Goal: Task Accomplishment & Management: Complete application form

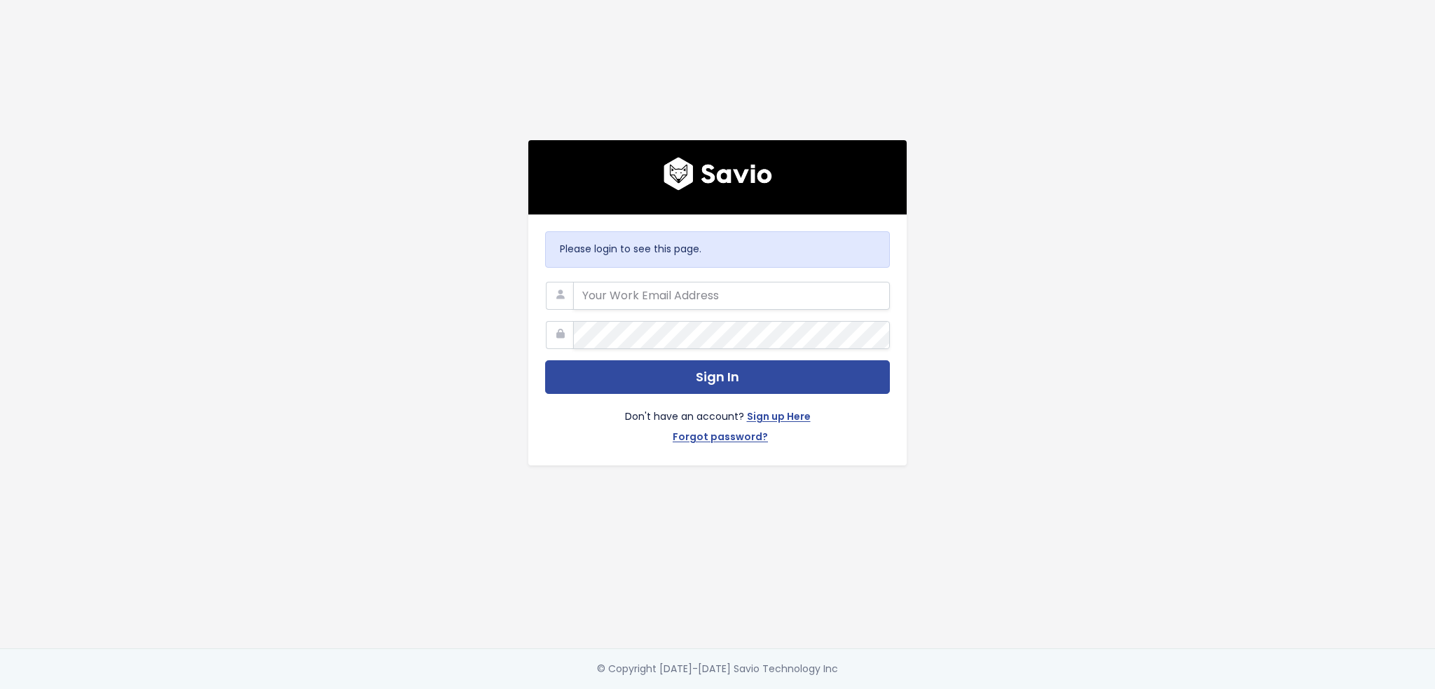
type input "[EMAIL_ADDRESS]"
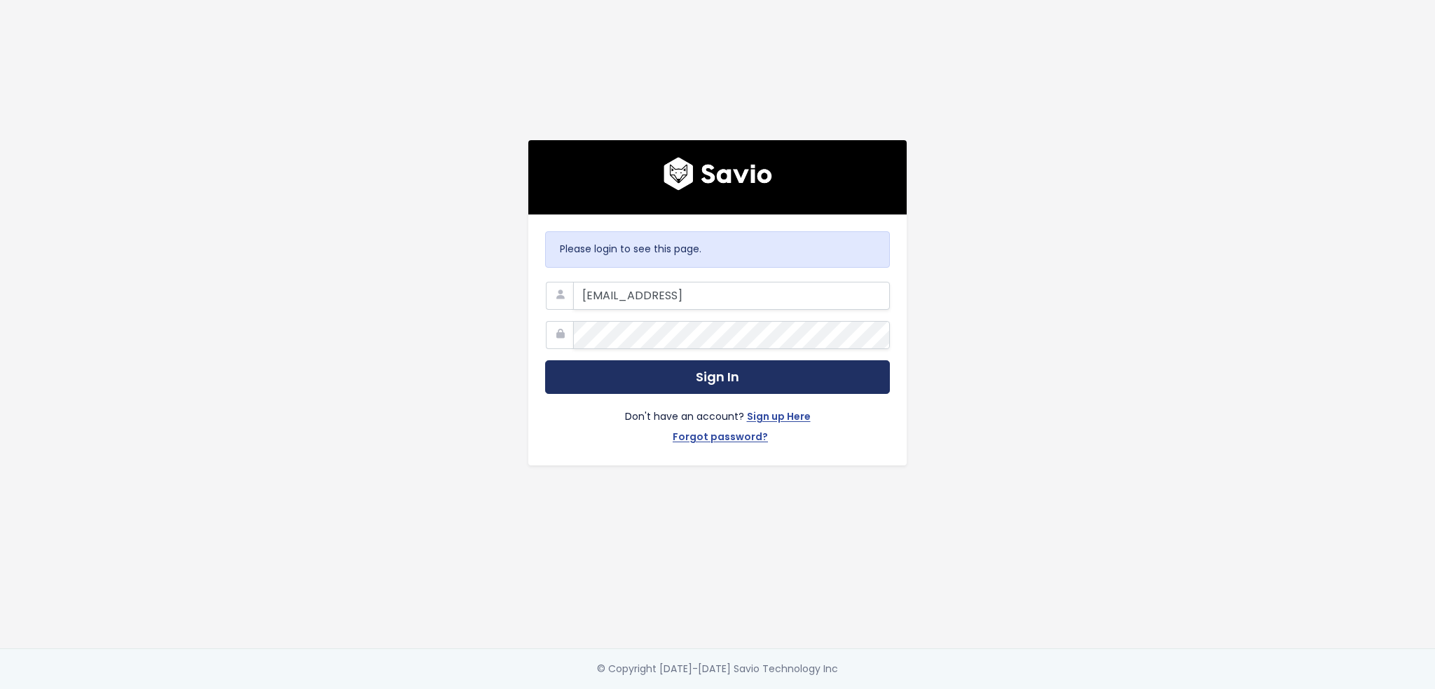
click at [665, 369] on button "Sign In" at bounding box center [717, 377] width 345 height 34
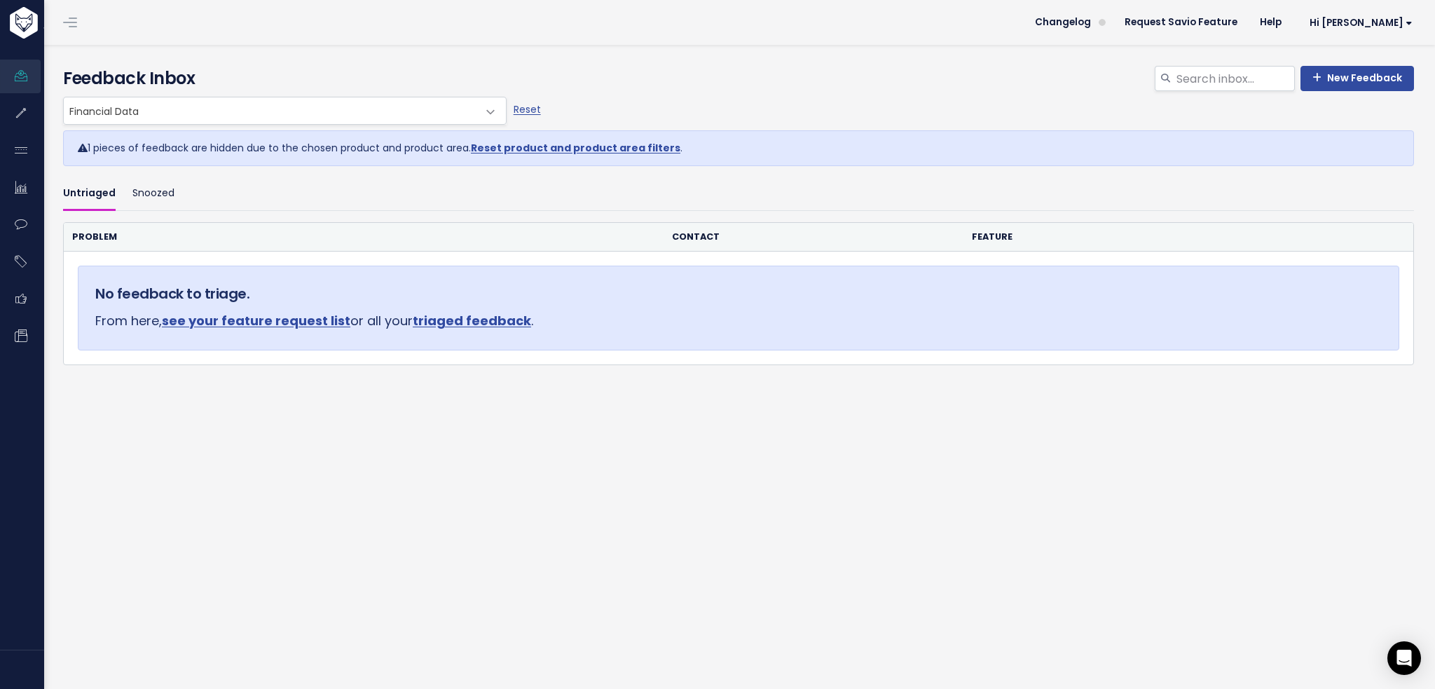
drag, startPoint x: 258, startPoint y: 89, endPoint x: 244, endPoint y: 99, distance: 17.1
click at [258, 89] on h4 "Feedback Inbox" at bounding box center [738, 78] width 1351 height 25
click at [235, 106] on span "Financial Data" at bounding box center [271, 110] width 414 height 27
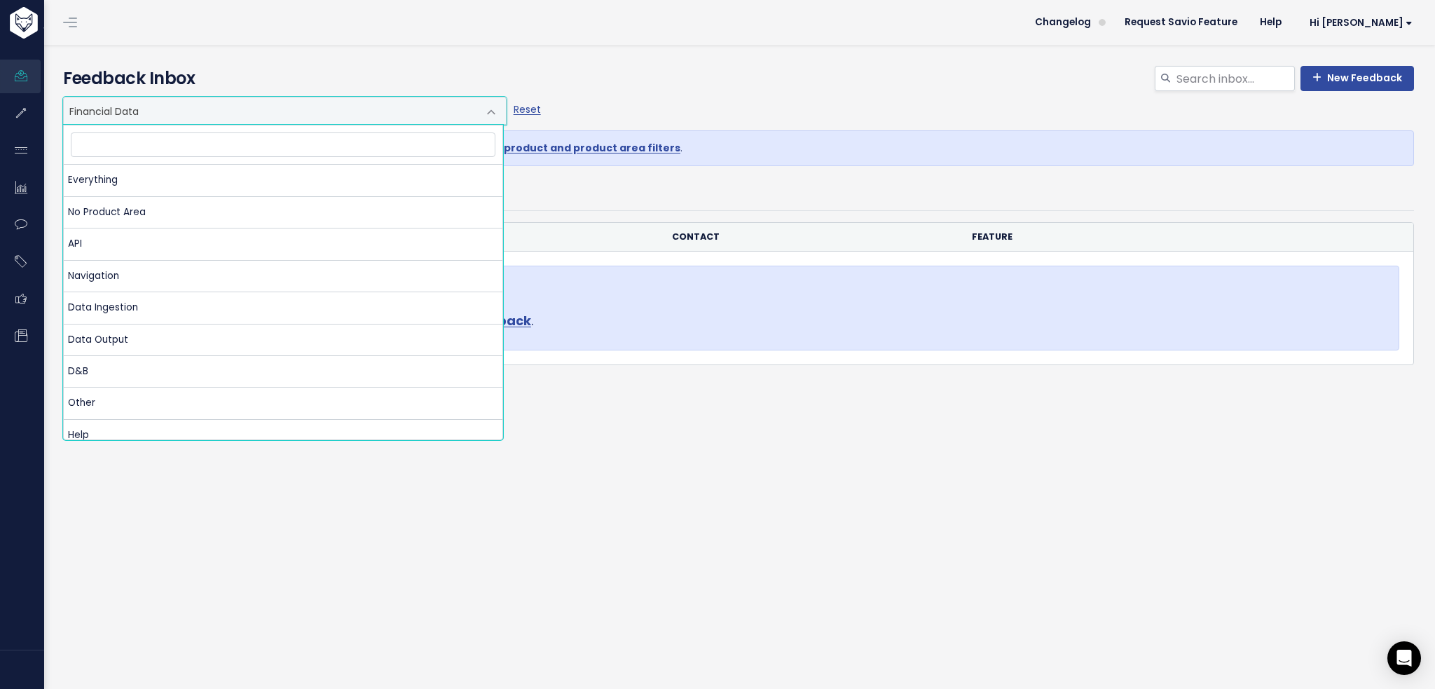
scroll to position [254, 0]
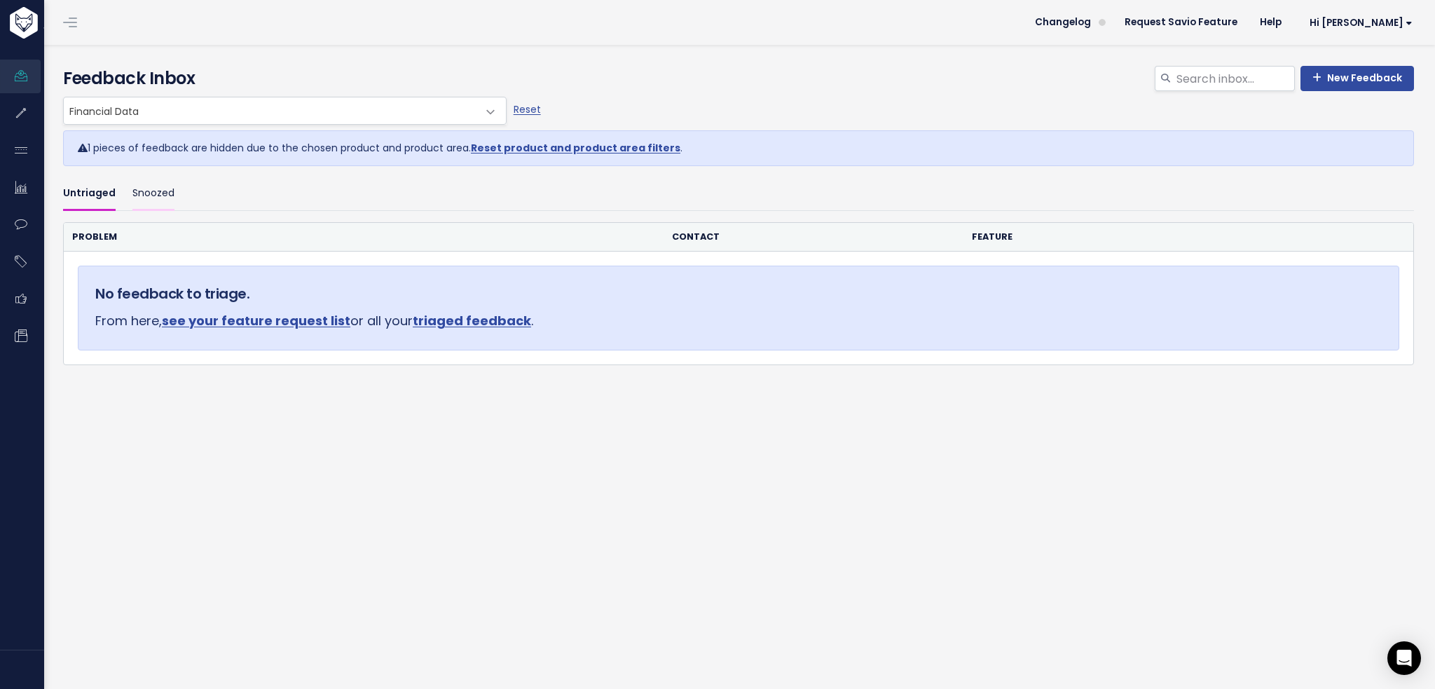
click at [142, 190] on link "Snoozed" at bounding box center [153, 193] width 42 height 33
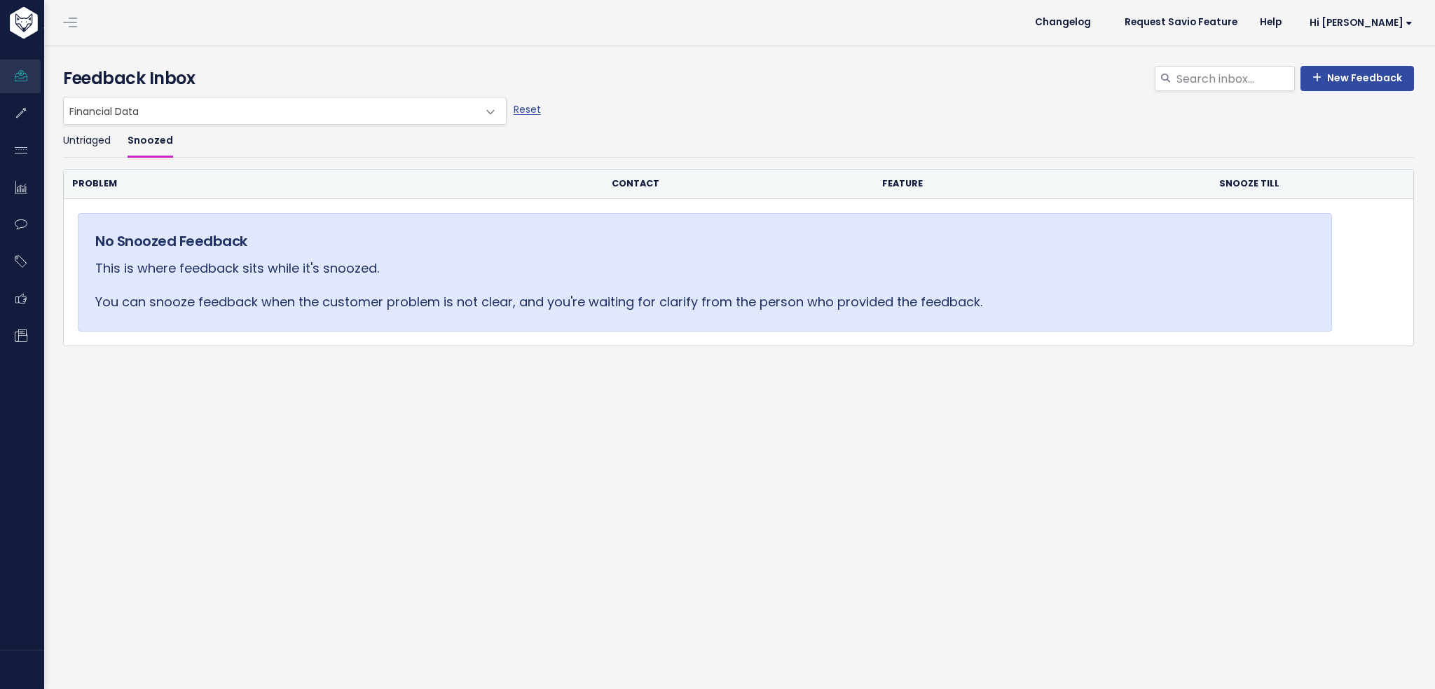
drag, startPoint x: 0, startPoint y: 0, endPoint x: 99, endPoint y: 191, distance: 214.7
click at [99, 191] on th "Problem" at bounding box center [334, 184] width 540 height 29
click at [100, 146] on link "Untriaged" at bounding box center [87, 141] width 48 height 33
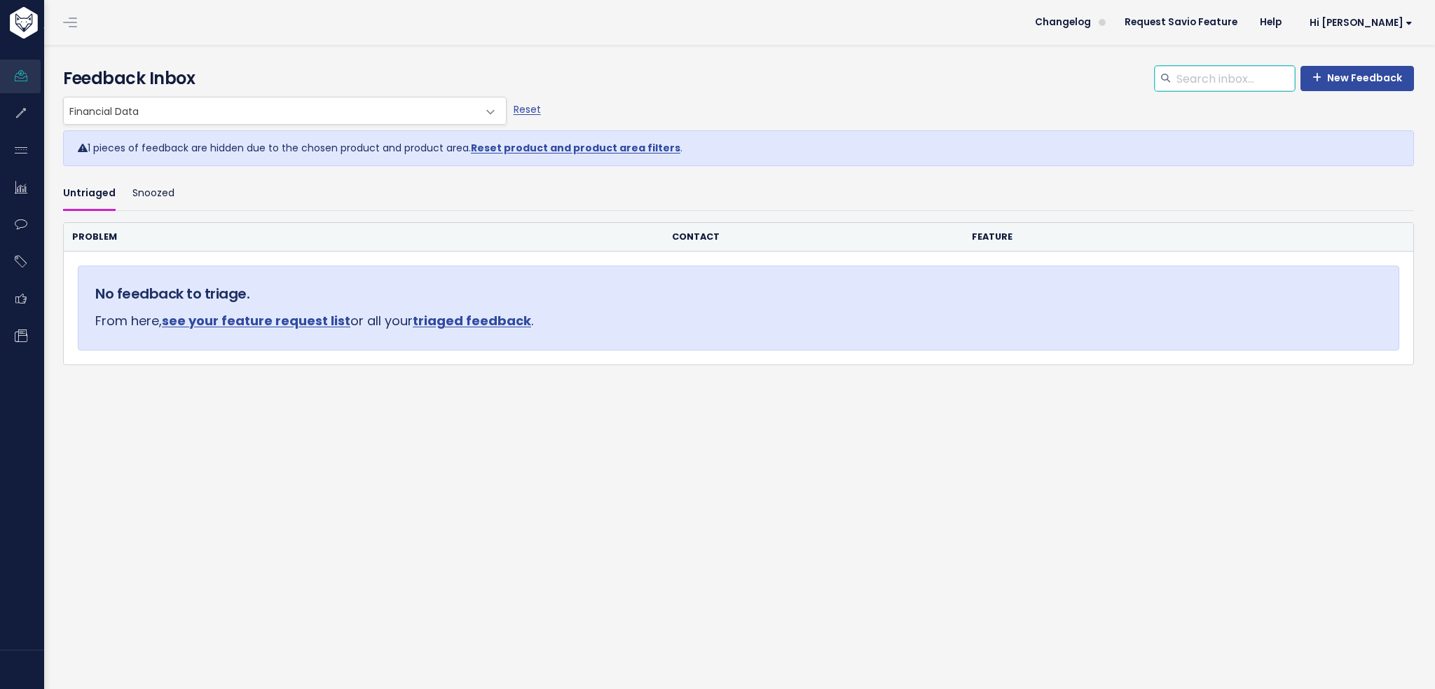
click at [1187, 77] on input "search" at bounding box center [1235, 78] width 120 height 25
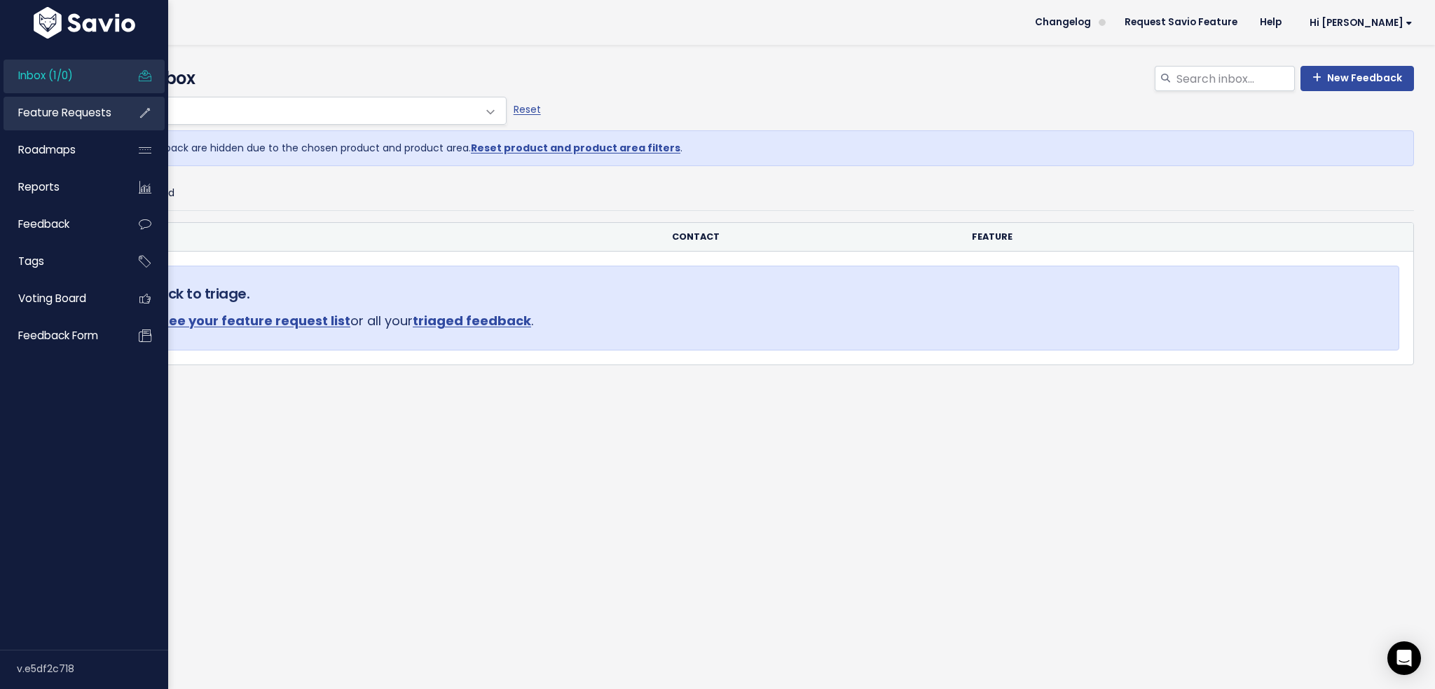
click at [32, 111] on span "Feature Requests" at bounding box center [64, 112] width 93 height 15
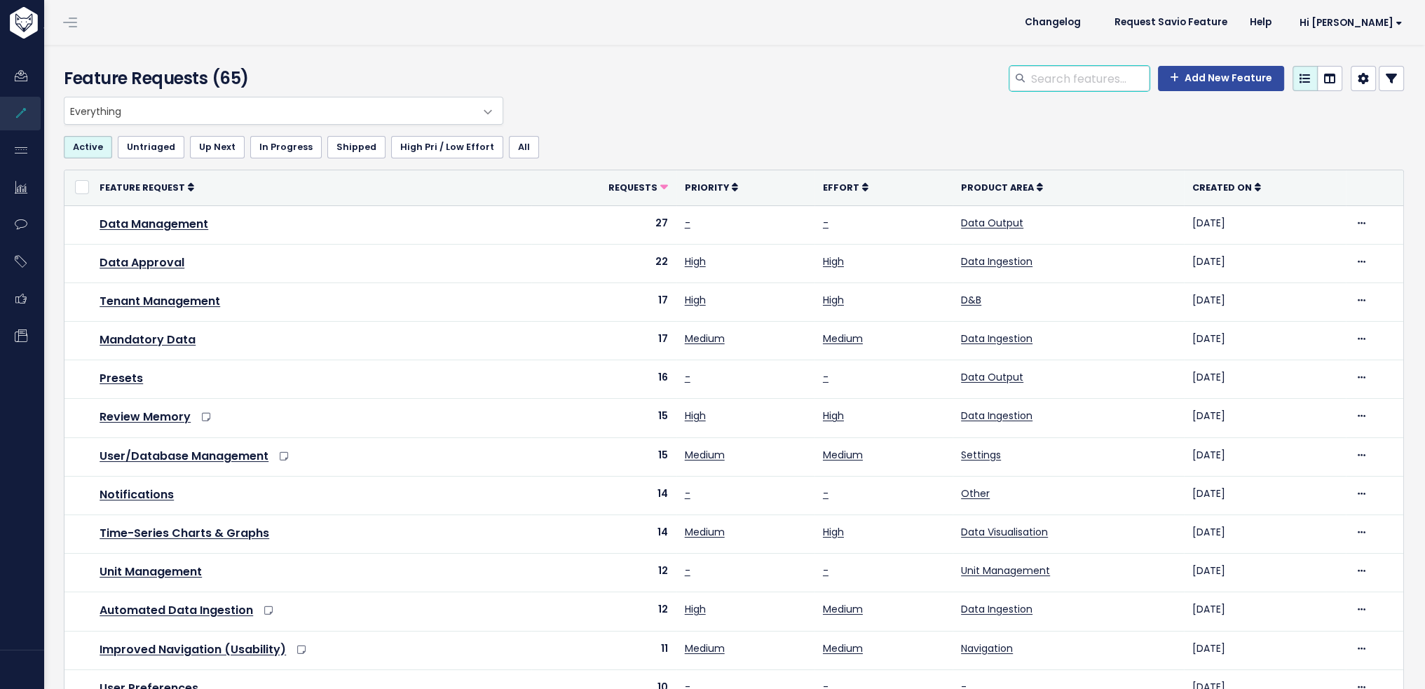
click at [1096, 79] on input "search" at bounding box center [1090, 78] width 120 height 25
type input "trial balance"
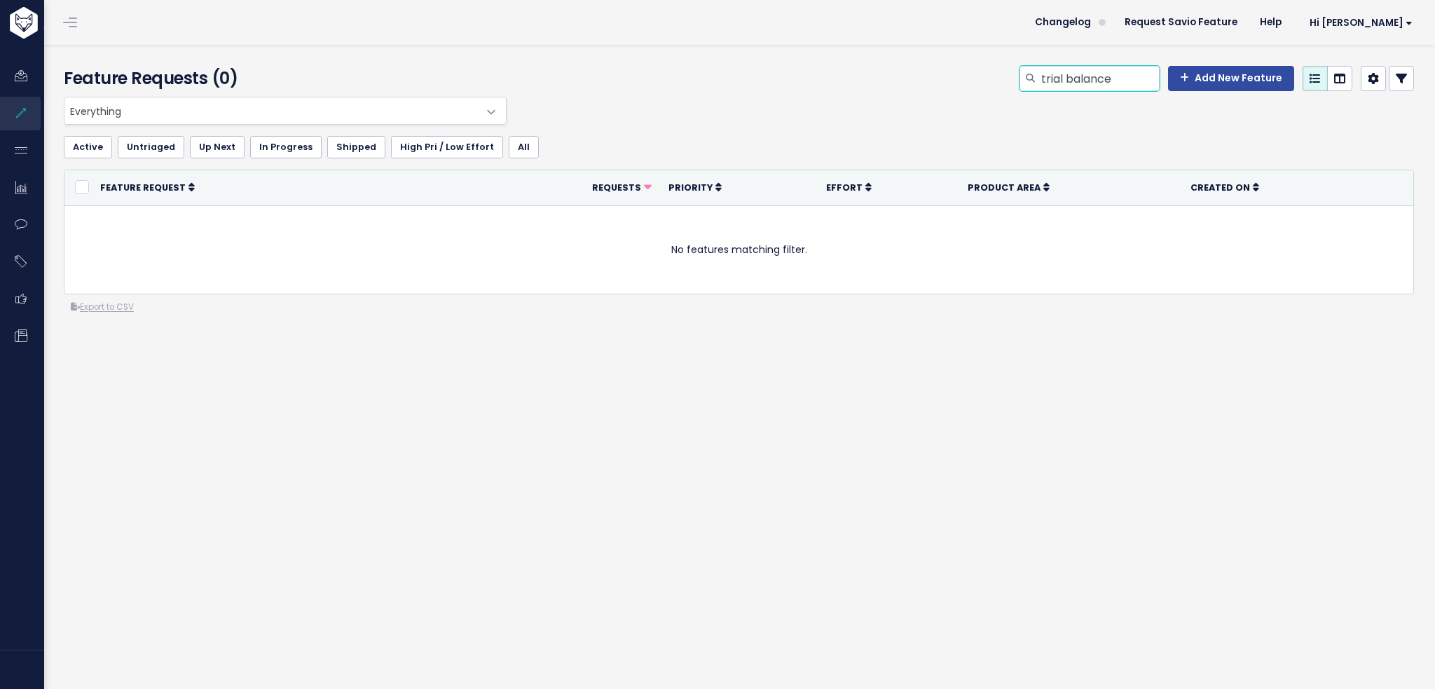
drag, startPoint x: 1137, startPoint y: 72, endPoint x: 951, endPoint y: 66, distance: 185.8
click at [953, 66] on div "trial balance Add New Feature" at bounding box center [968, 81] width 915 height 31
type input "general ledger"
click at [1105, 70] on input "general ledger" at bounding box center [1100, 78] width 120 height 25
type input "tb/gl"
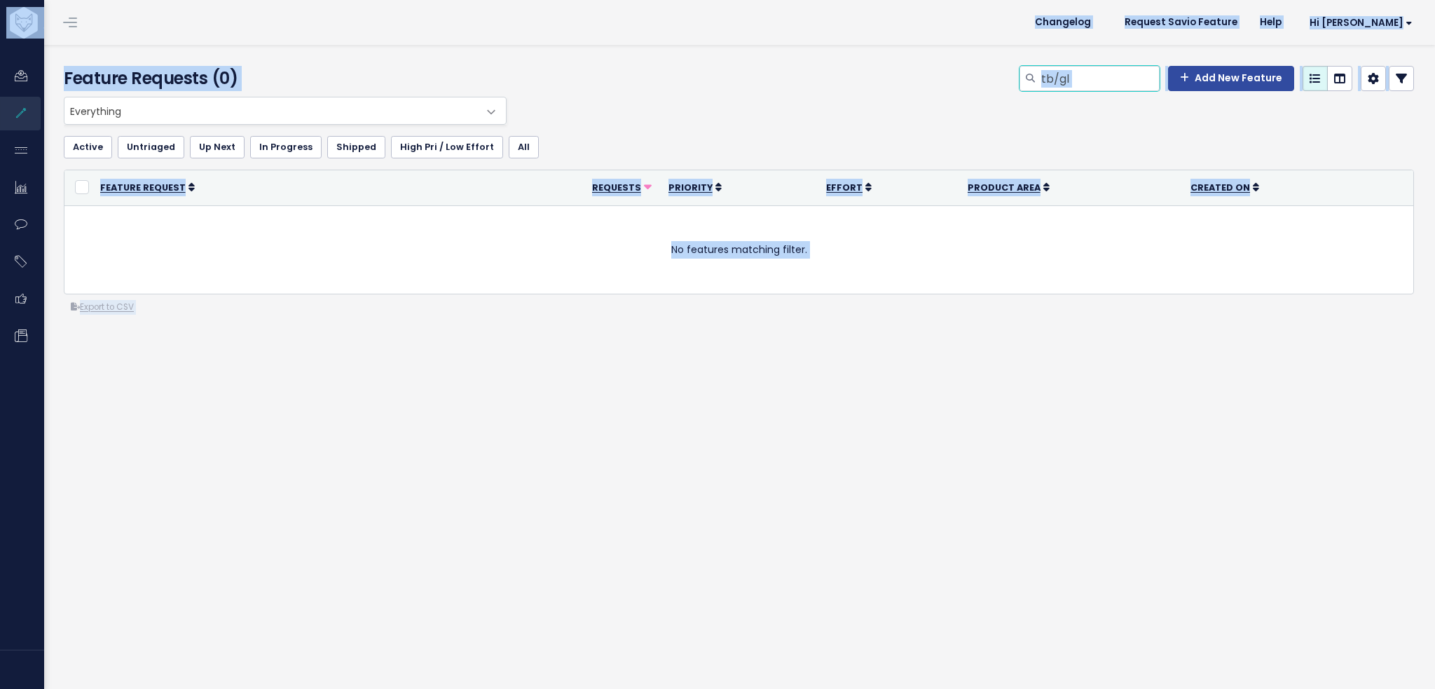
click at [1106, 74] on input "tb/gl" at bounding box center [1100, 78] width 120 height 25
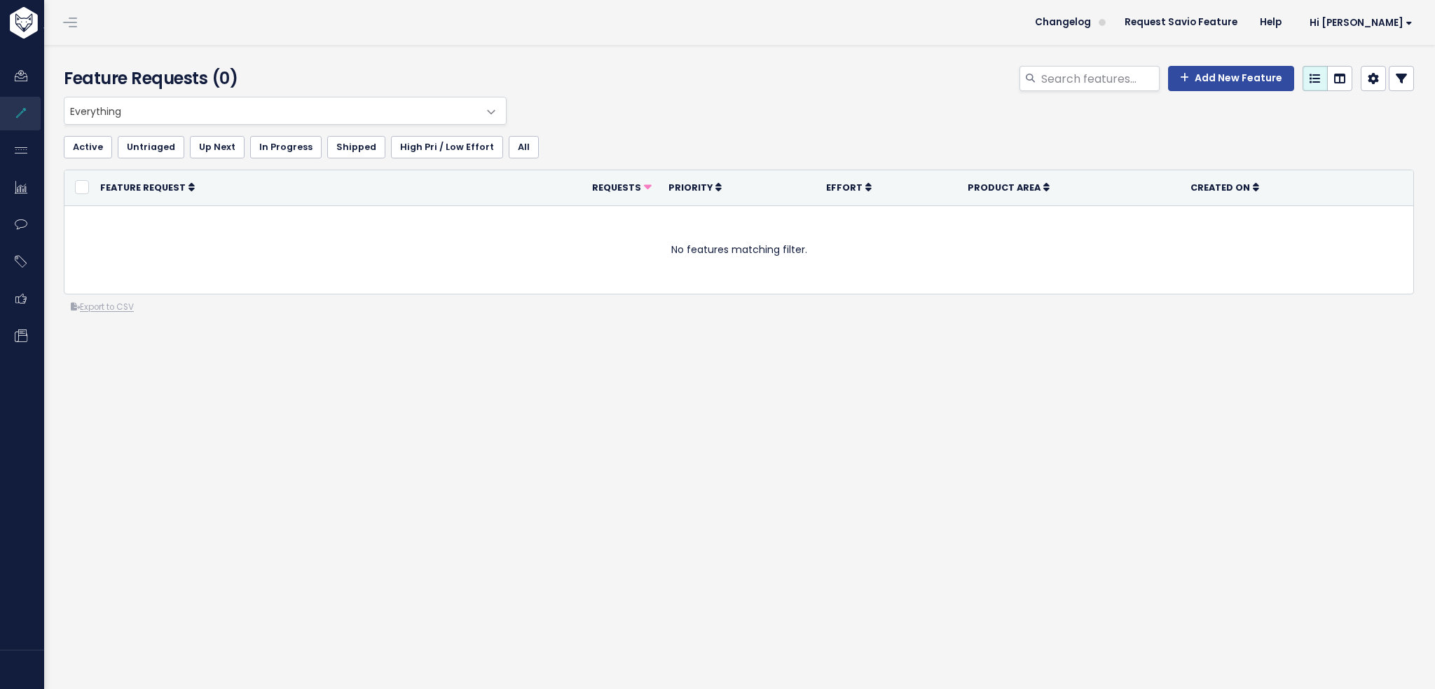
click at [482, 103] on span at bounding box center [491, 112] width 28 height 28
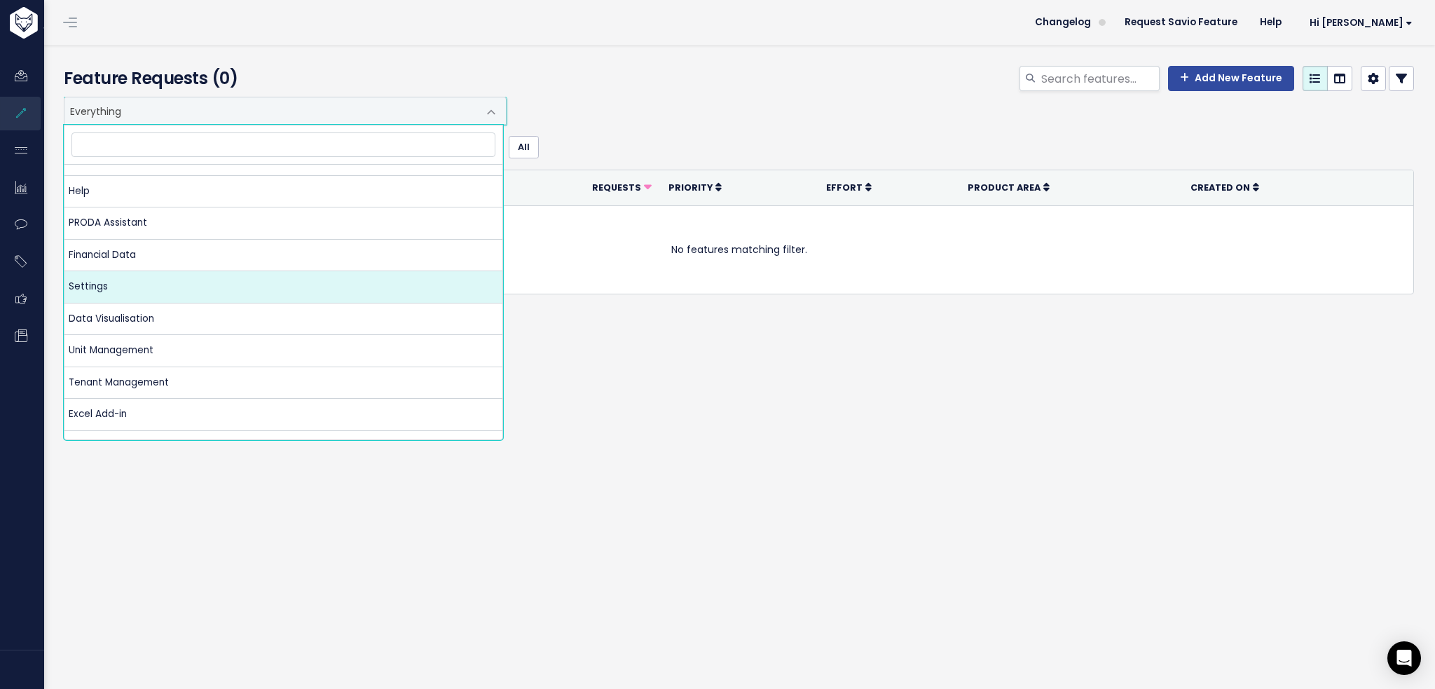
scroll to position [264, 0]
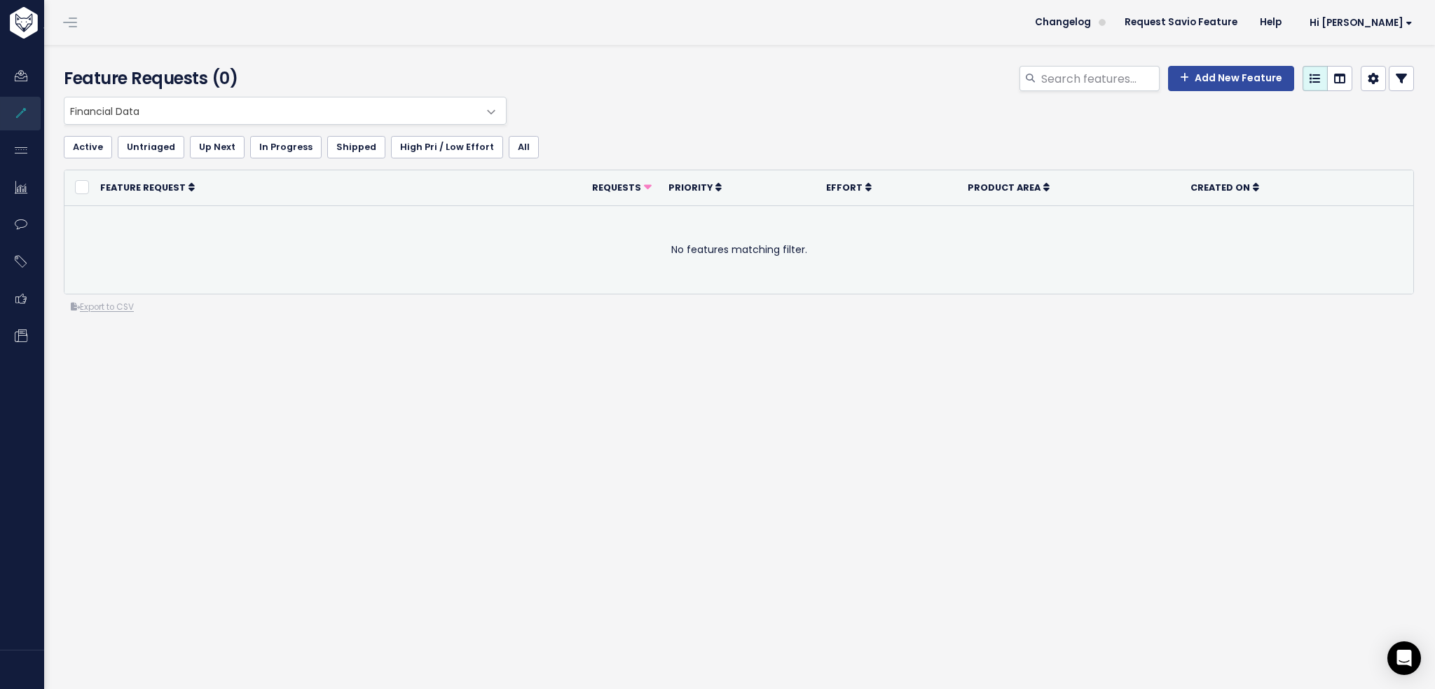
select select "MAIN:FINANCIAL_DATA"
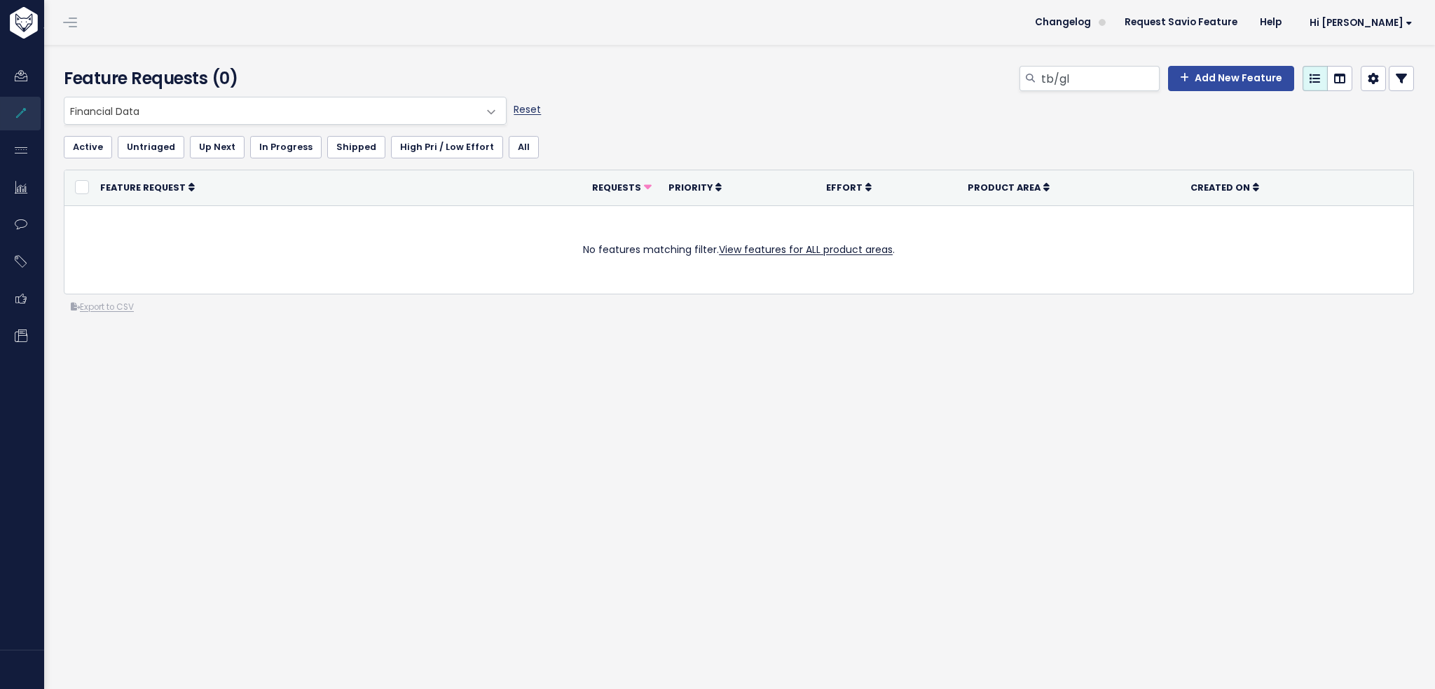
click at [523, 115] on link "Reset" at bounding box center [527, 109] width 27 height 14
select select ":"
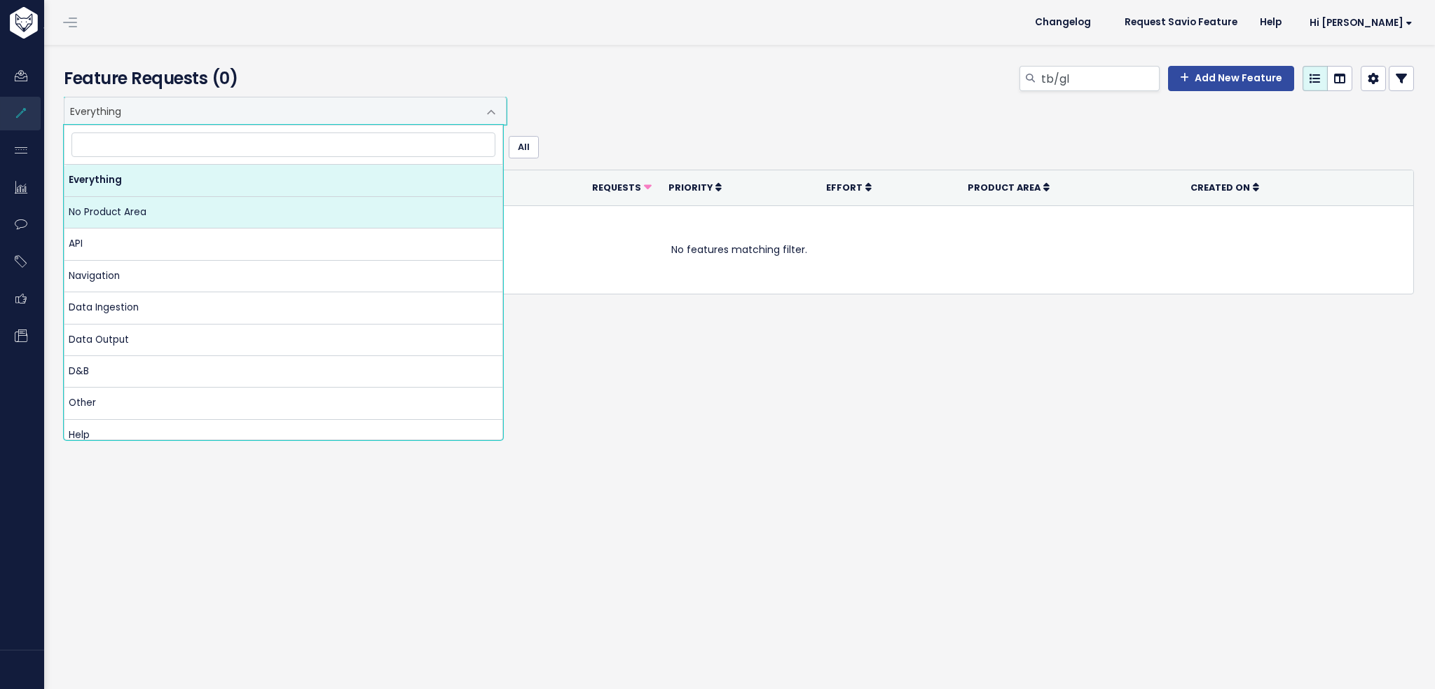
select select "NOT_SET:NOT_SET"
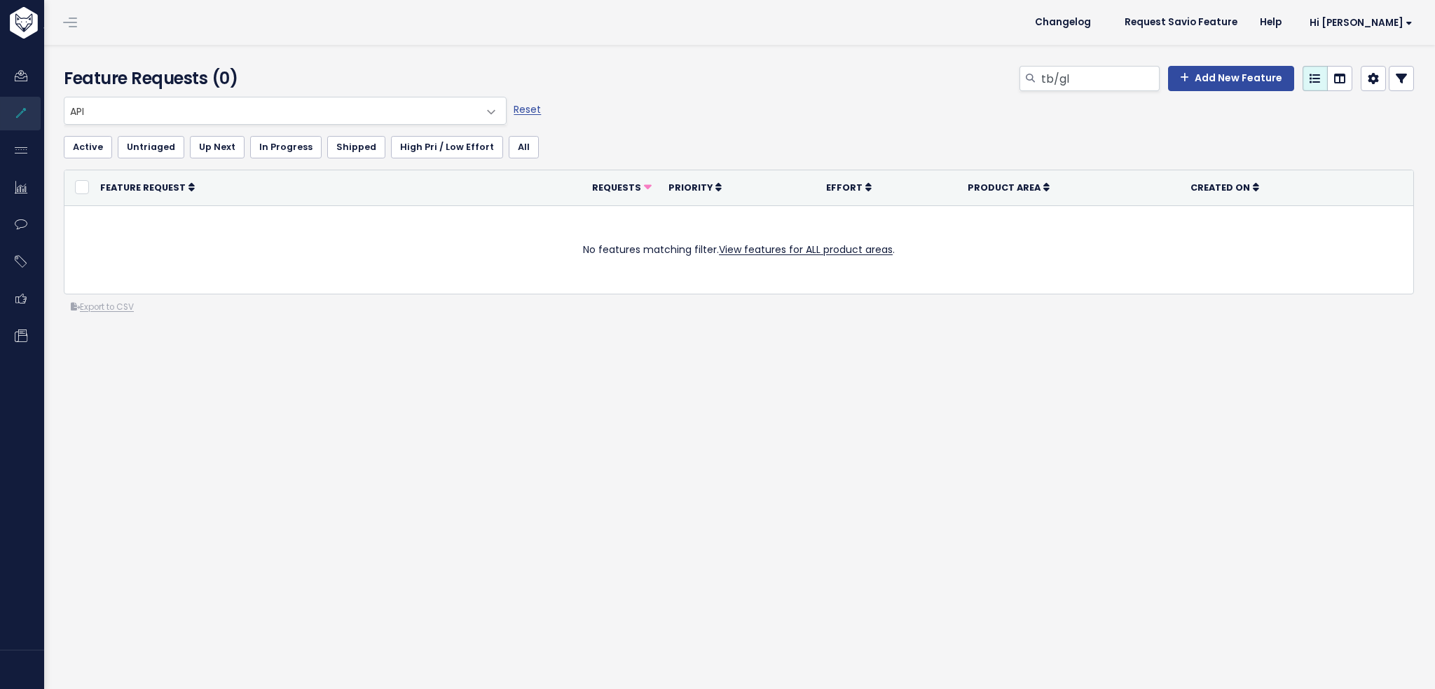
select select "MAIN:API"
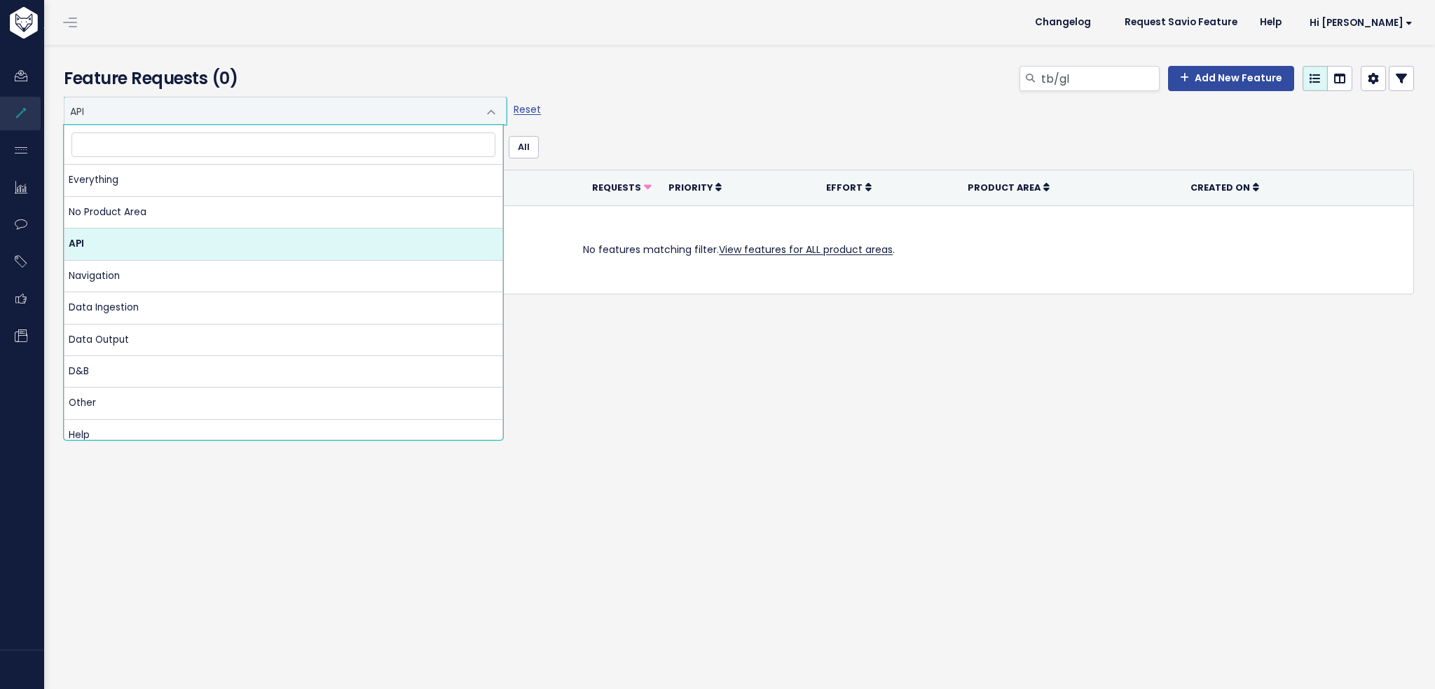
click at [243, 114] on span "API" at bounding box center [271, 110] width 414 height 27
click at [1120, 78] on input "tb/gl" at bounding box center [1100, 78] width 120 height 25
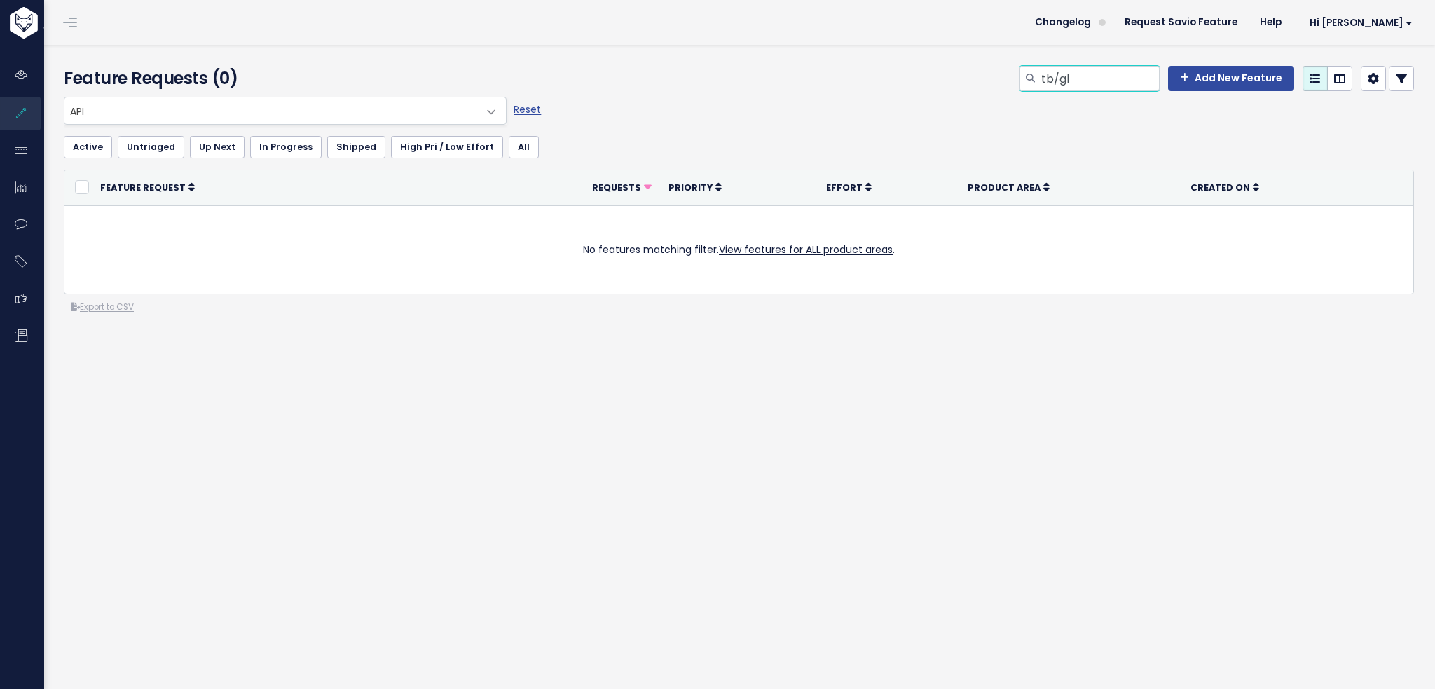
drag, startPoint x: 1106, startPoint y: 76, endPoint x: 952, endPoint y: 75, distance: 153.5
click at [956, 75] on div "tb/gl Add New Feature" at bounding box center [968, 81] width 915 height 31
click at [974, 92] on div "Add New Feature" at bounding box center [968, 81] width 915 height 31
click at [257, 120] on span "API" at bounding box center [271, 110] width 414 height 27
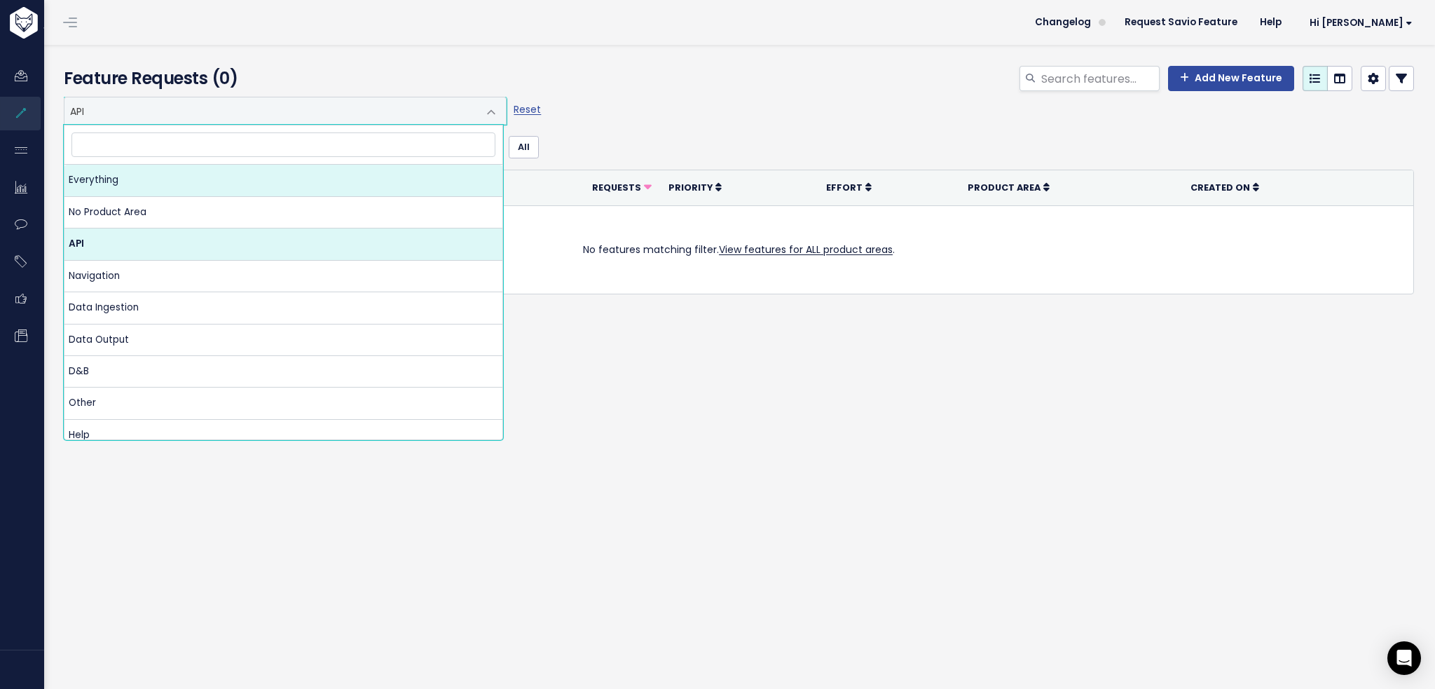
select select ":"
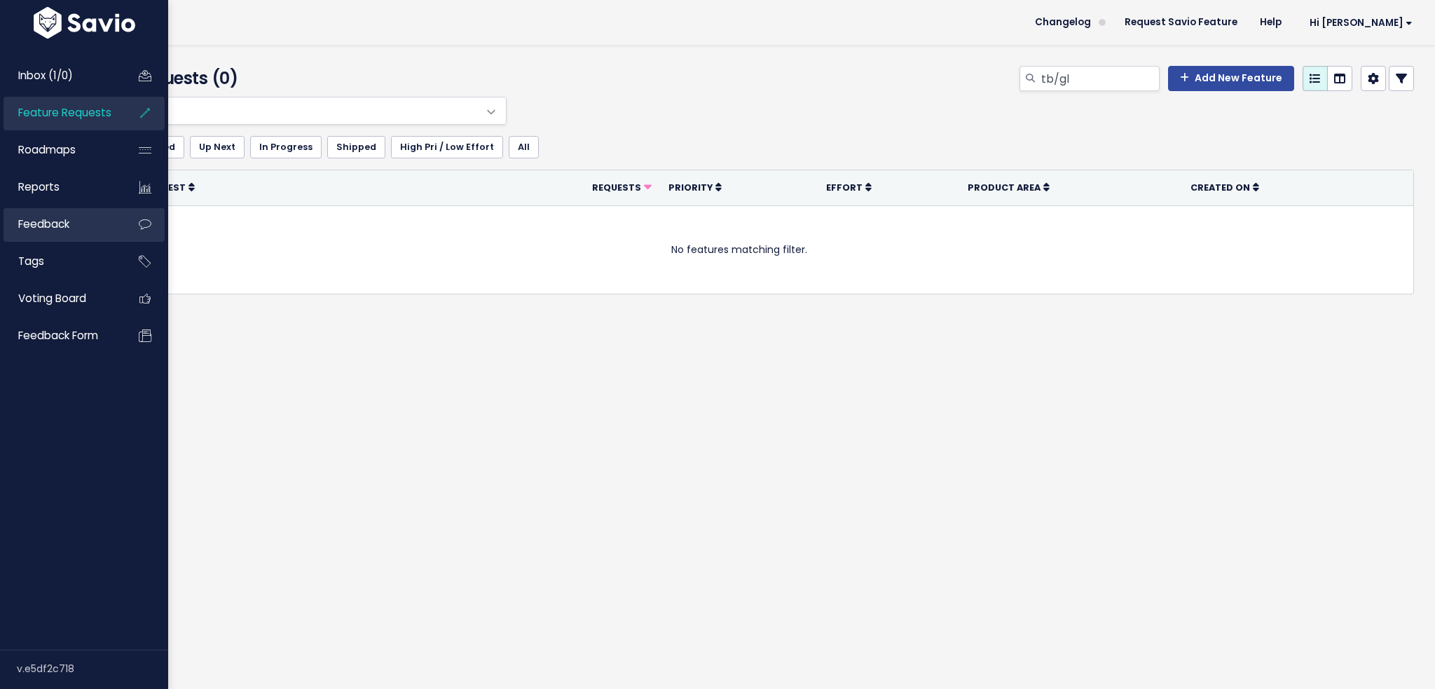
click at [51, 231] on span "Feedback" at bounding box center [43, 224] width 51 height 15
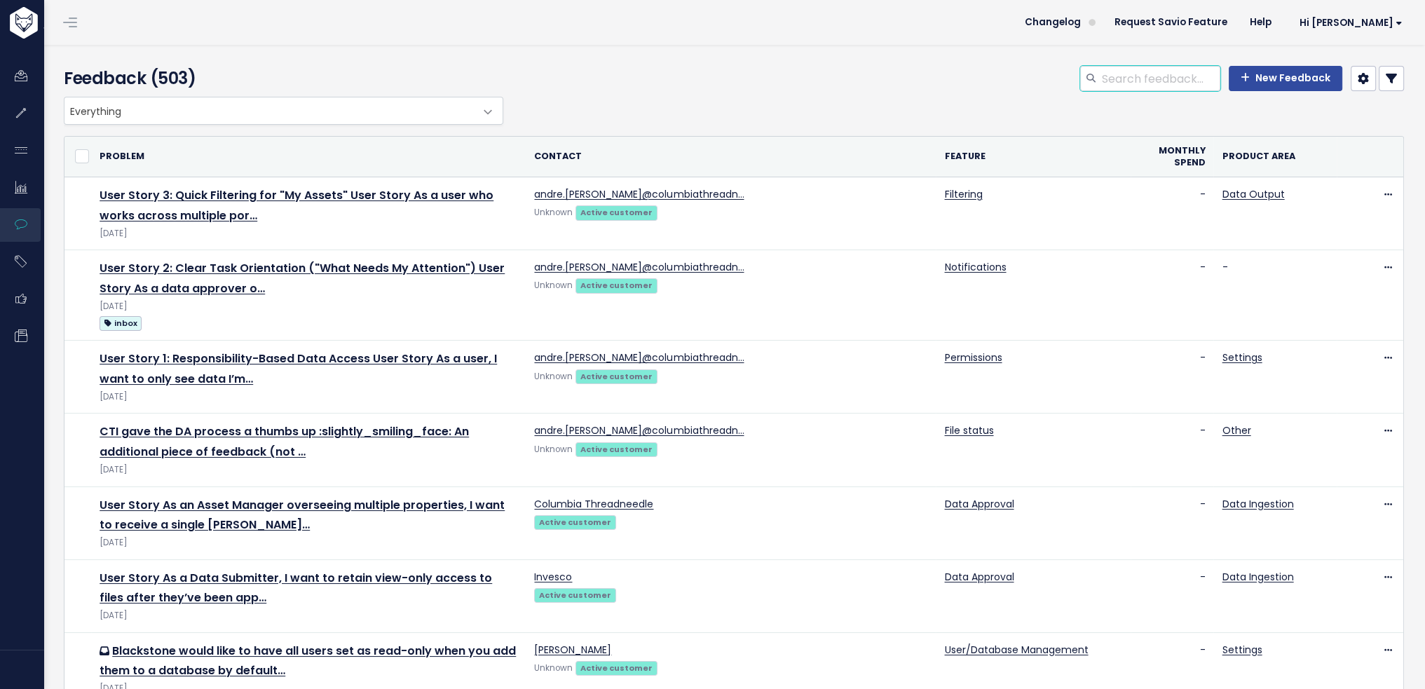
click at [1156, 72] on input "search" at bounding box center [1160, 78] width 120 height 25
type input "trial balance"
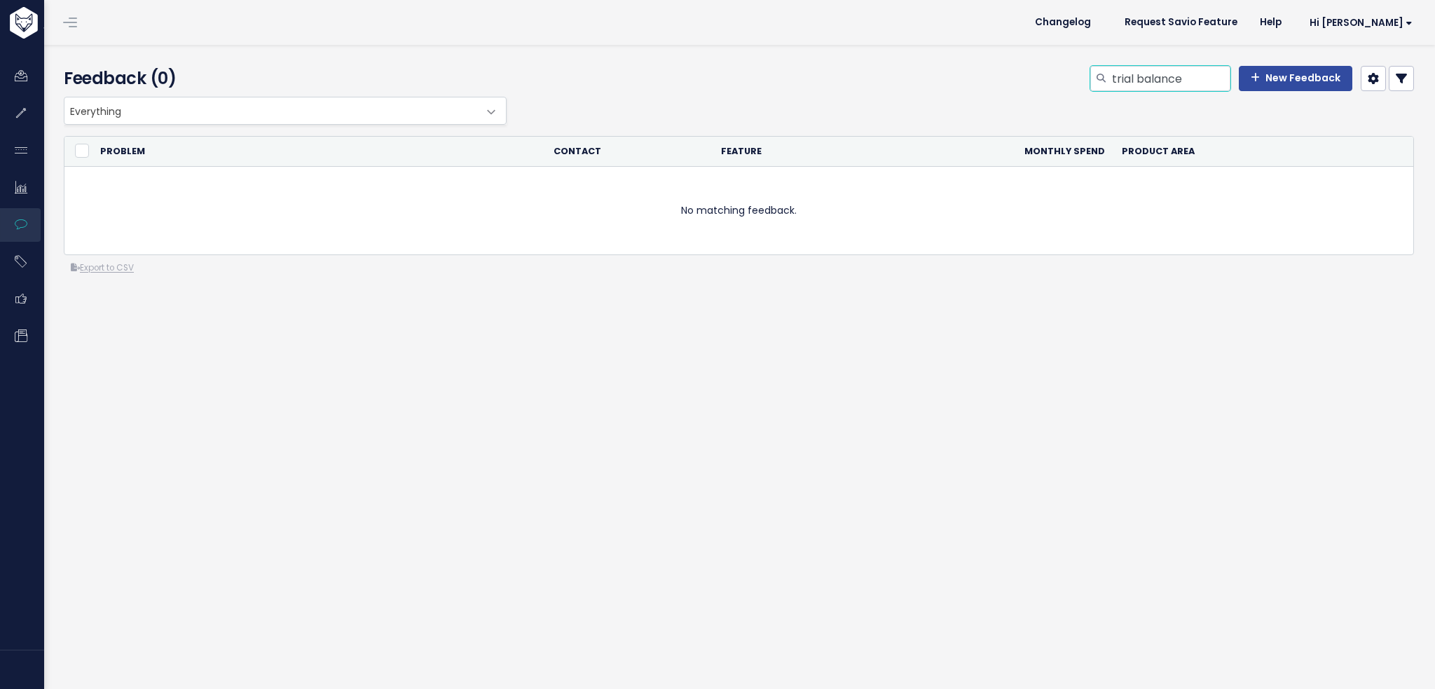
click at [1154, 83] on input "trial balance" at bounding box center [1171, 78] width 120 height 25
type input "general ledger"
click at [1154, 83] on input "general ledger" at bounding box center [1171, 78] width 120 height 25
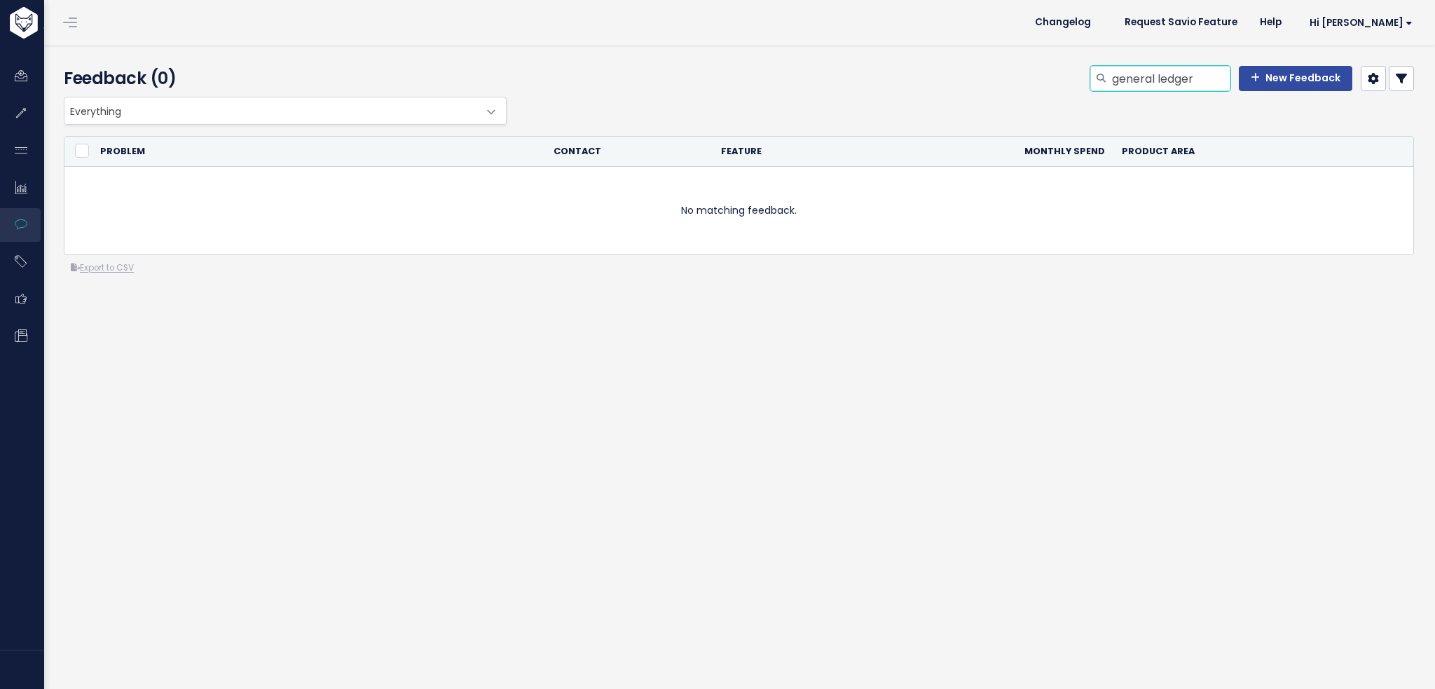
click at [1154, 83] on input "general ledger" at bounding box center [1171, 78] width 120 height 25
click at [1393, 12] on link "Hi [PERSON_NAME]" at bounding box center [1358, 23] width 131 height 22
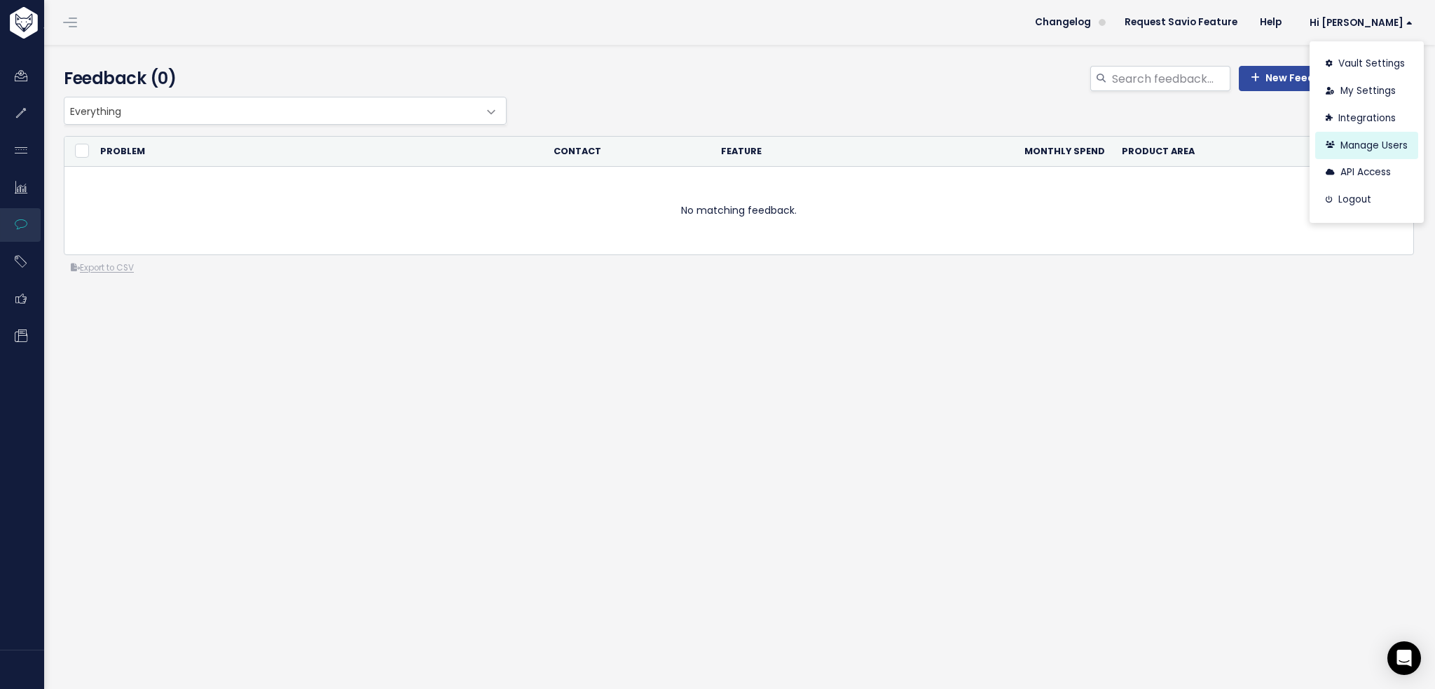
click at [1357, 151] on link "Manage Users" at bounding box center [1367, 145] width 103 height 27
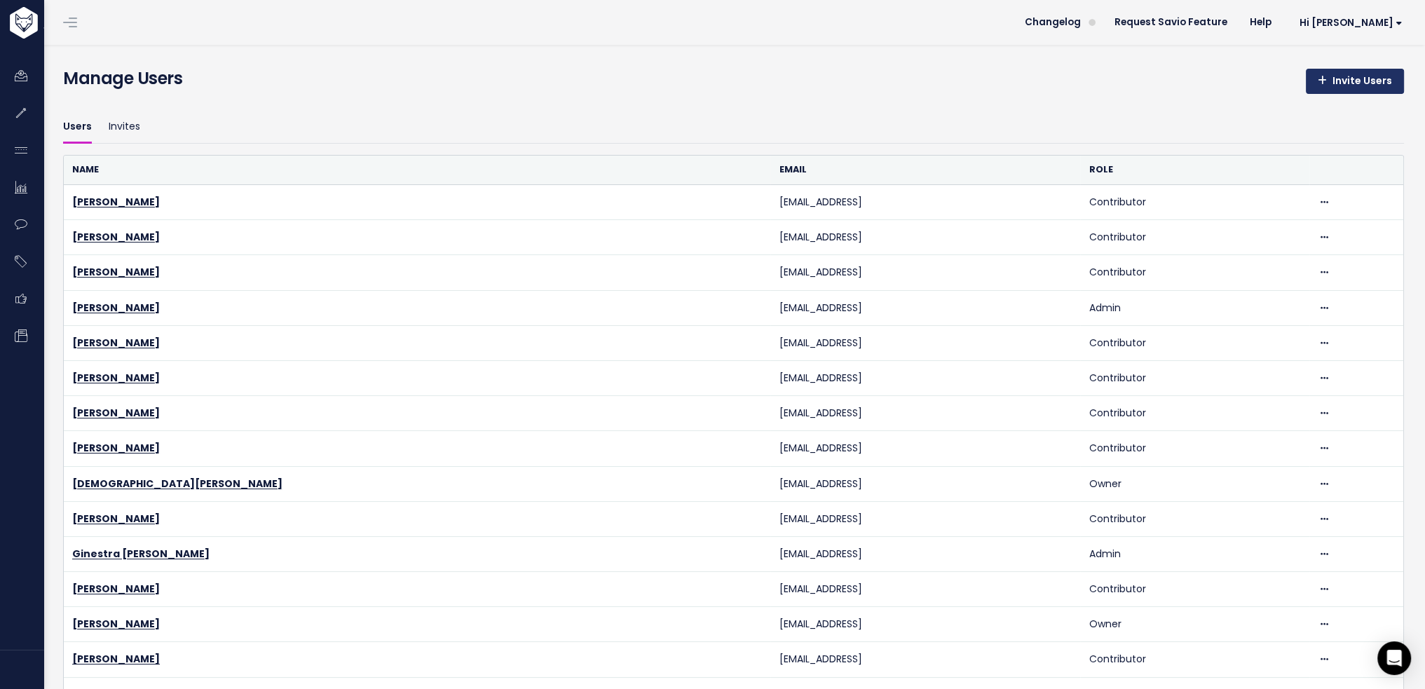
click at [1331, 81] on link "Invite Users" at bounding box center [1355, 81] width 98 height 25
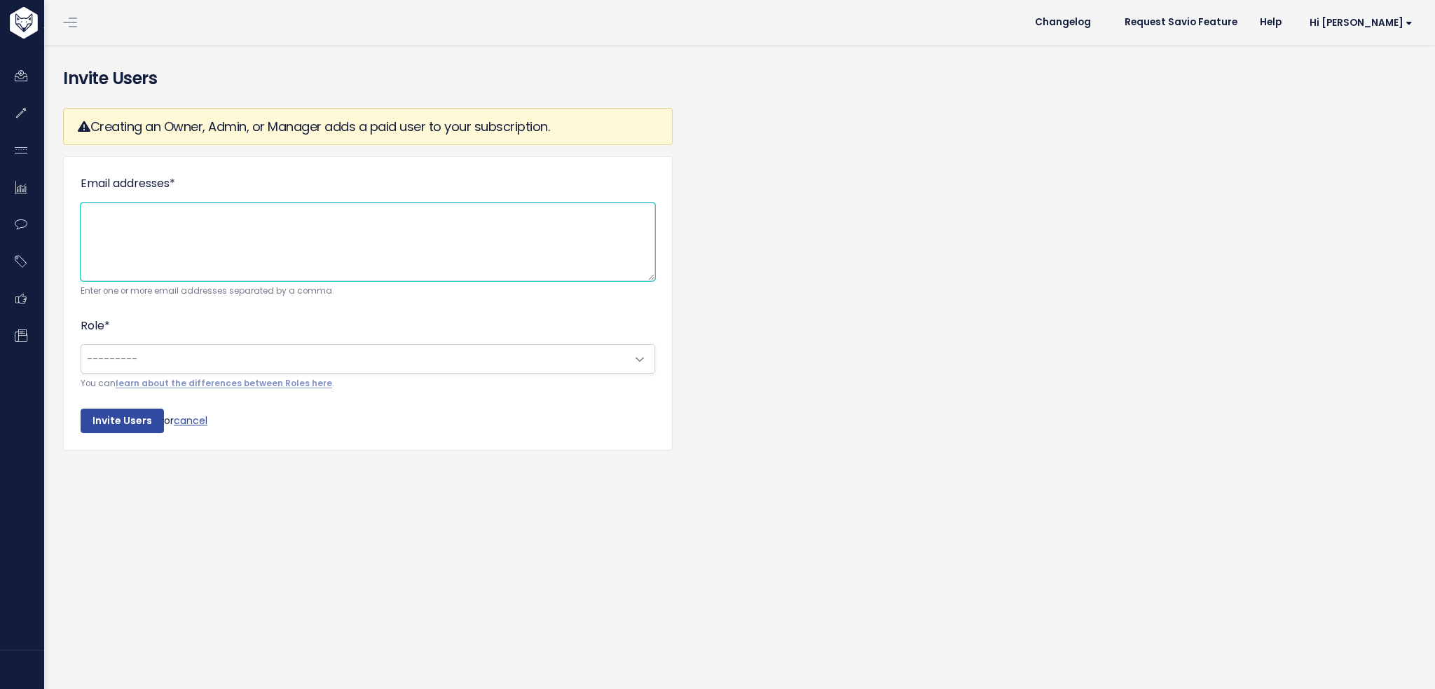
click at [161, 221] on textarea "Email addresses *" at bounding box center [368, 242] width 575 height 78
paste textarea "[EMAIL_ADDRESS]"
type textarea "[EMAIL_ADDRESS]"
click at [140, 355] on span "---------" at bounding box center [353, 359] width 545 height 28
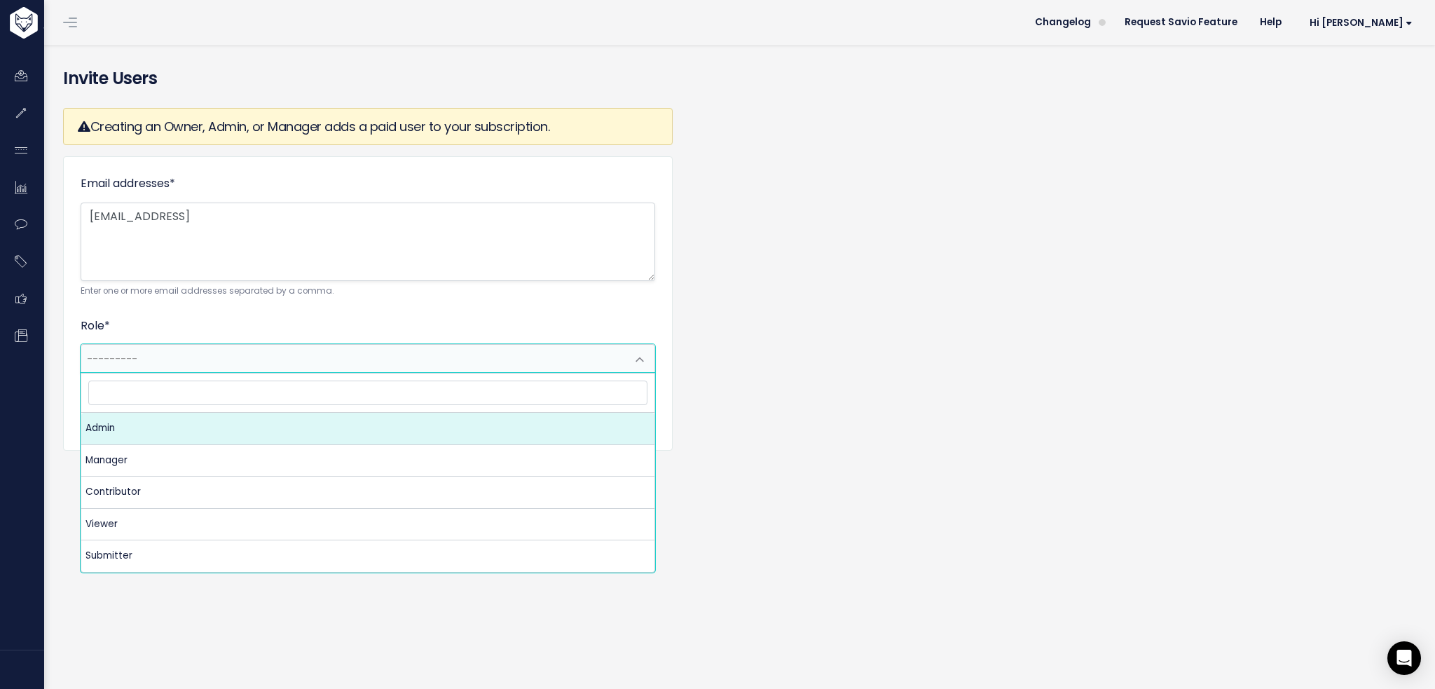
click at [1053, 395] on div "Creating an Owner, Admin, or Manager adds a paid user to your subscription. Ema…" at bounding box center [739, 290] width 1372 height 386
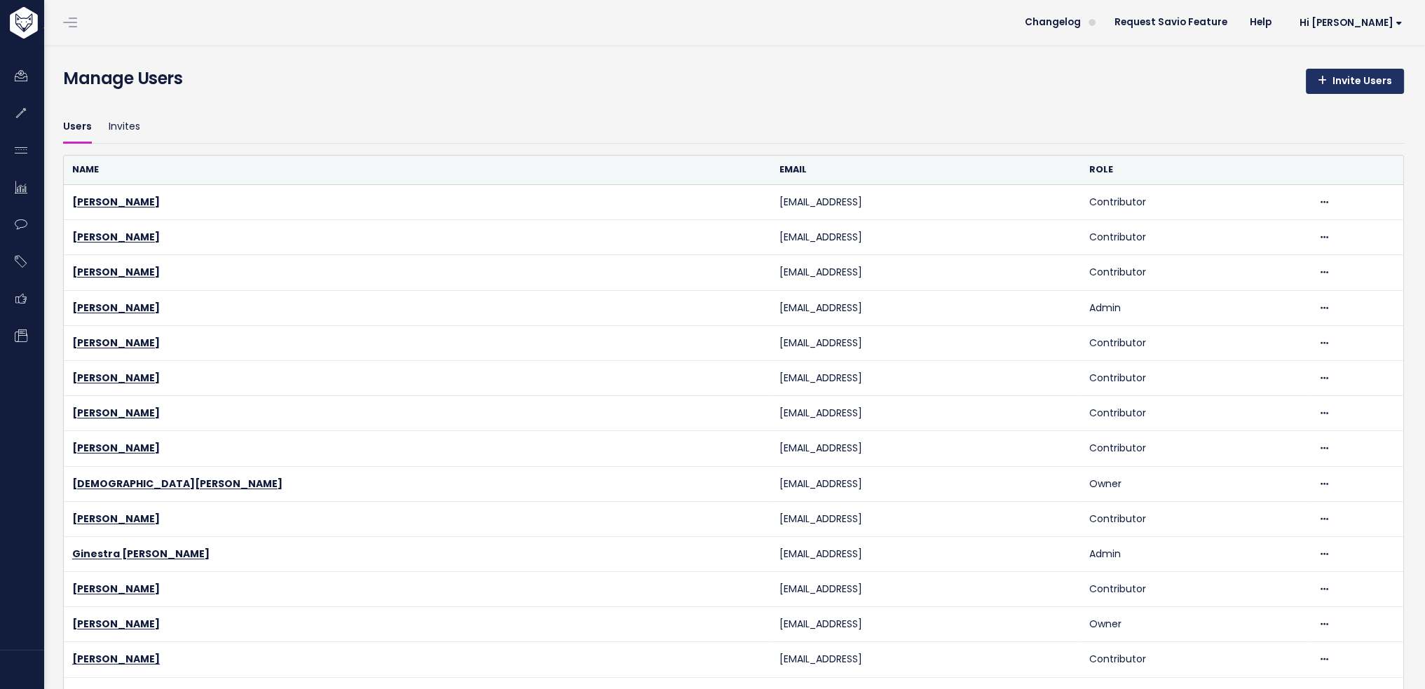
click at [1341, 78] on link "Invite Users" at bounding box center [1355, 81] width 98 height 25
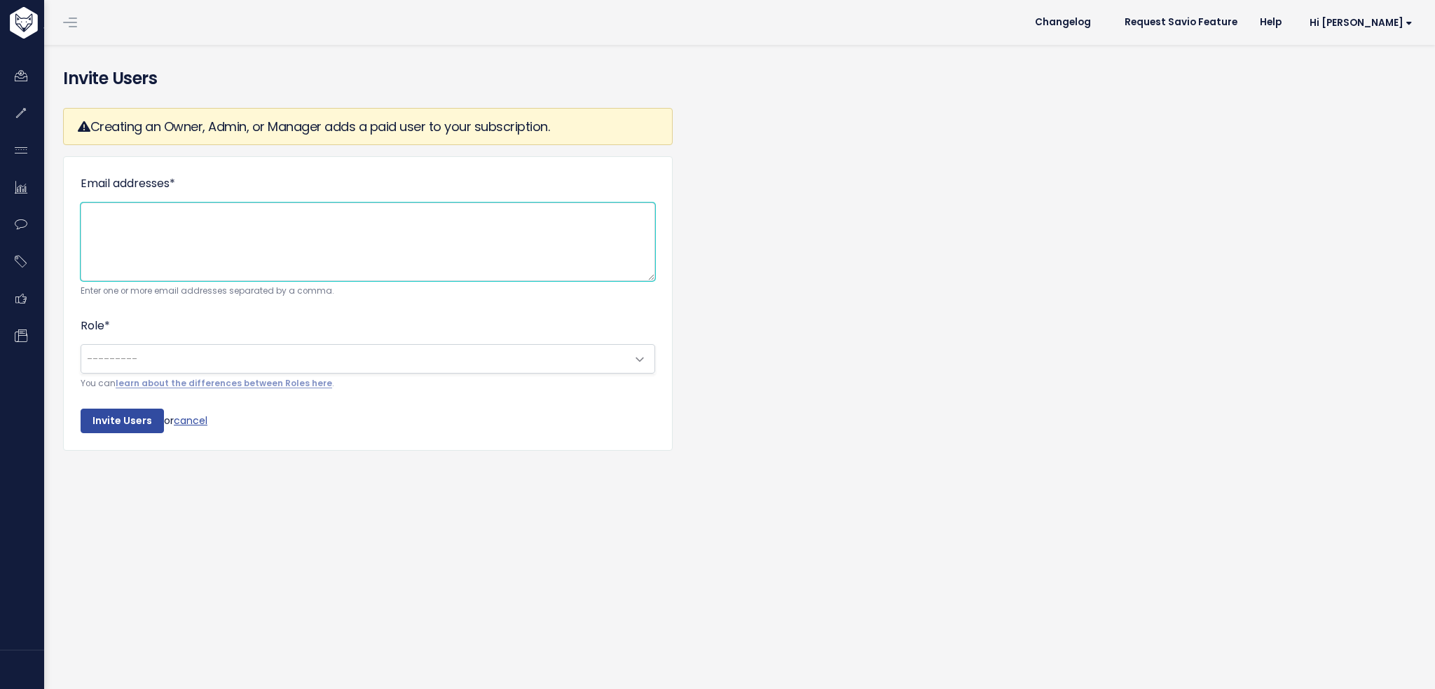
click at [176, 240] on textarea "Email addresses *" at bounding box center [368, 242] width 575 height 78
paste textarea "[EMAIL_ADDRESS]"
type textarea "[EMAIL_ADDRESS]"
click at [185, 372] on div "--------- Admin Manager Contributor Viewer Submitter --------- You can learn ab…" at bounding box center [368, 367] width 575 height 47
click at [443, 357] on span "---------" at bounding box center [353, 359] width 545 height 28
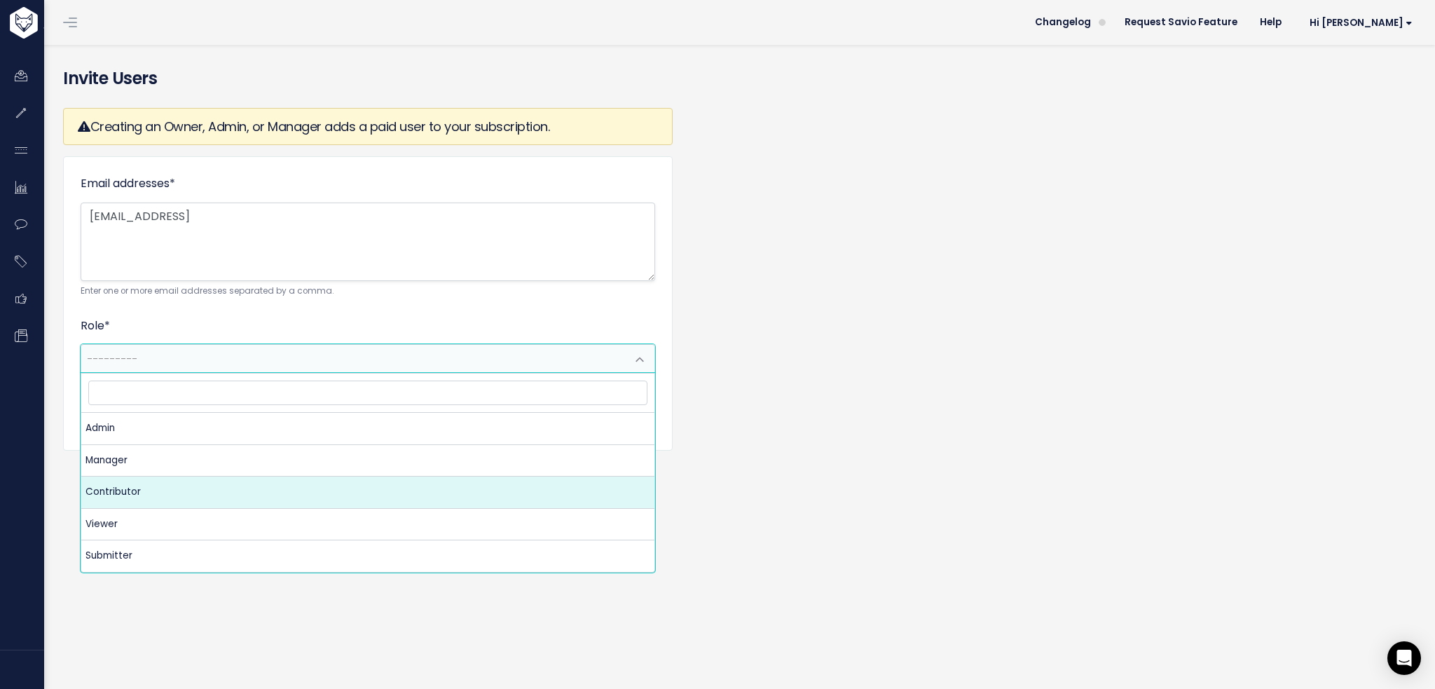
select select "CONTRIBUTOR"
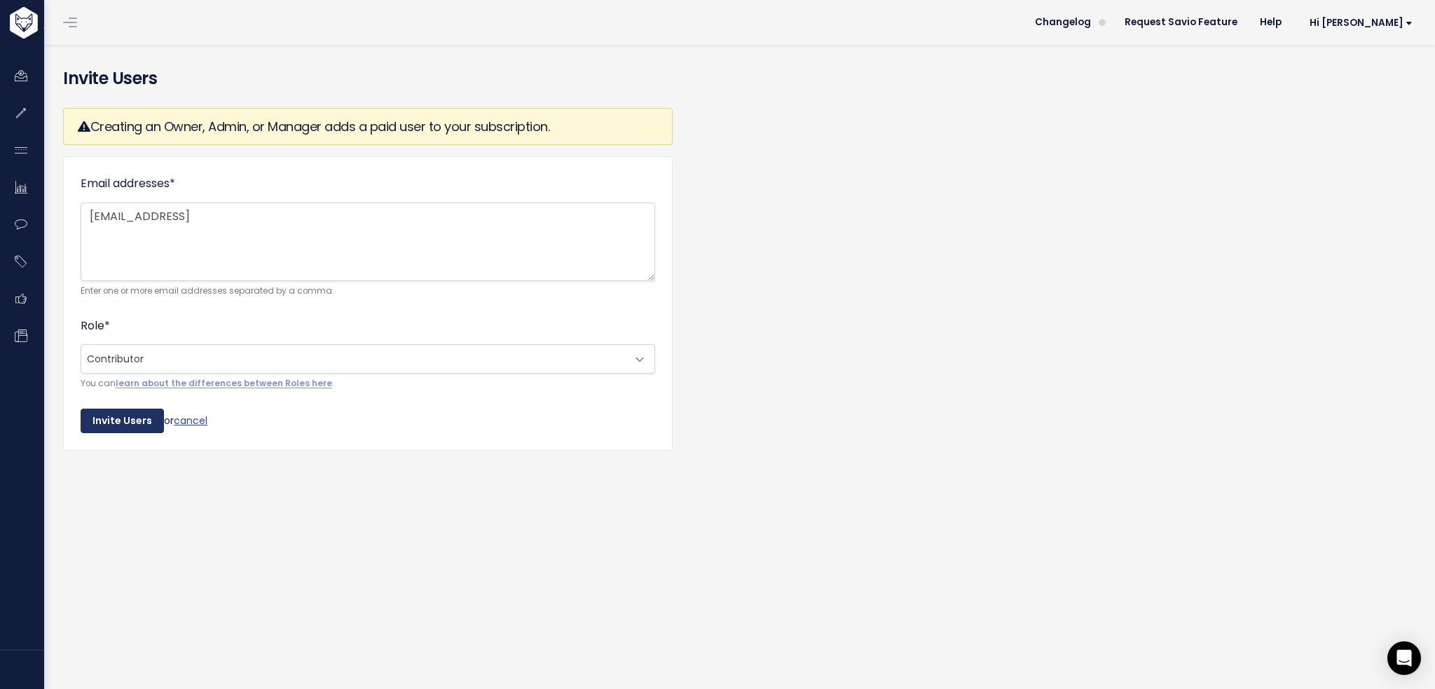
click at [133, 424] on input "Invite Users" at bounding box center [122, 421] width 83 height 25
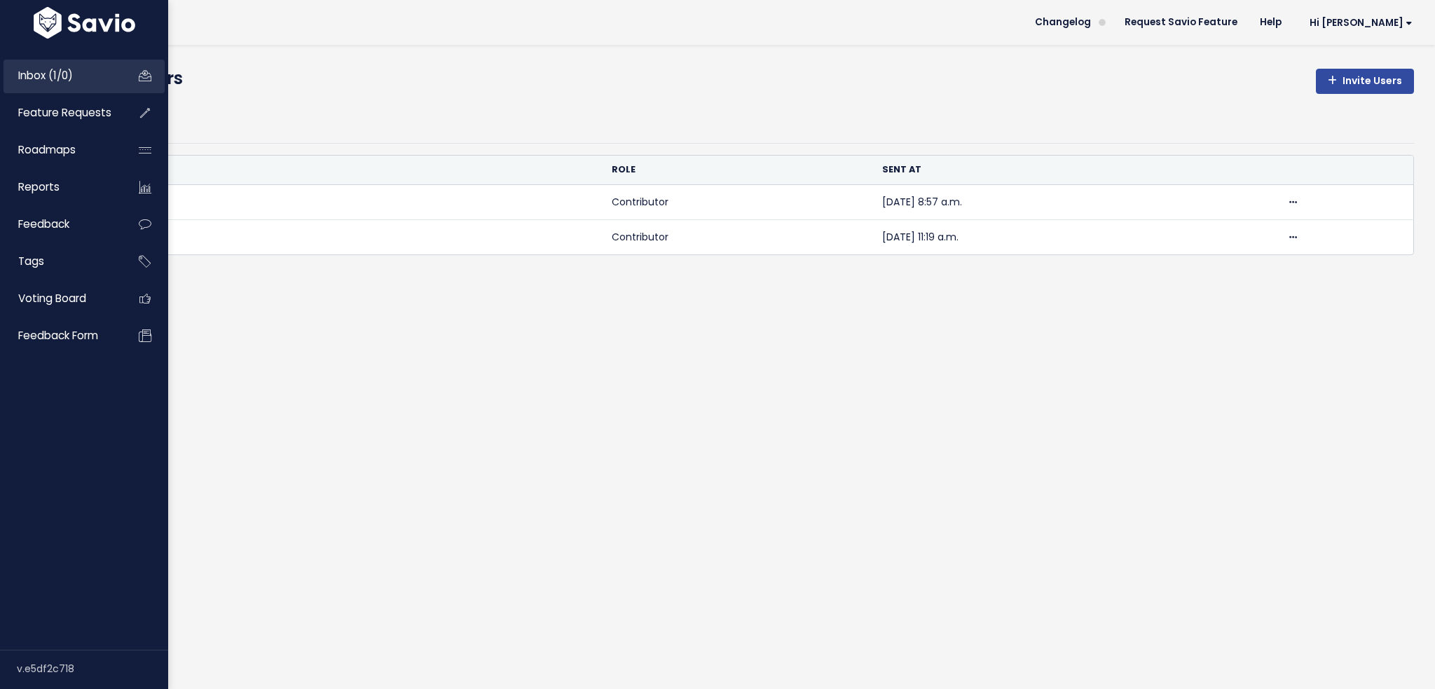
click at [73, 81] on span "Inbox (1/0)" at bounding box center [45, 75] width 55 height 15
